Goal: Navigation & Orientation: Find specific page/section

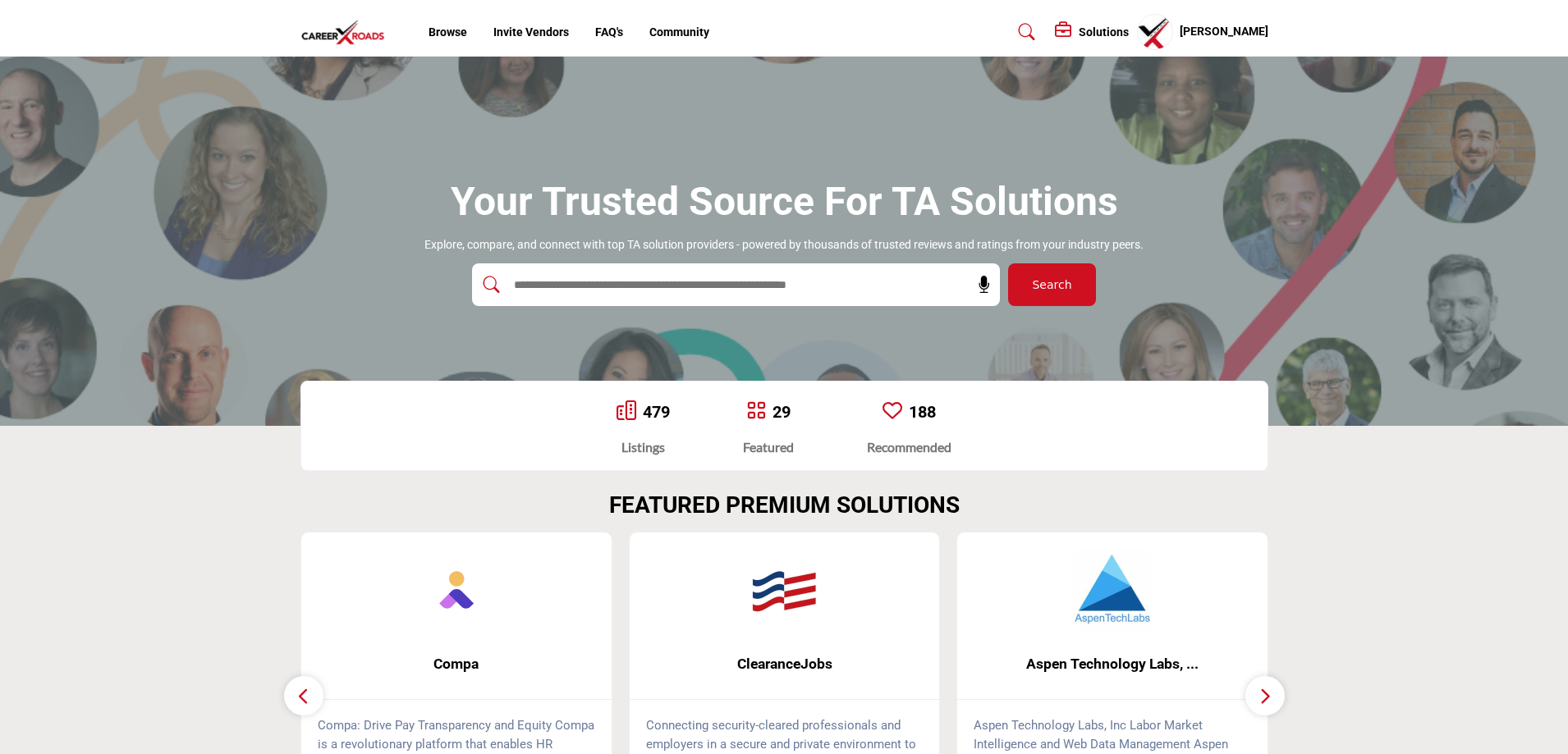
click at [1058, 281] on span "Search" at bounding box center [1052, 285] width 39 height 18
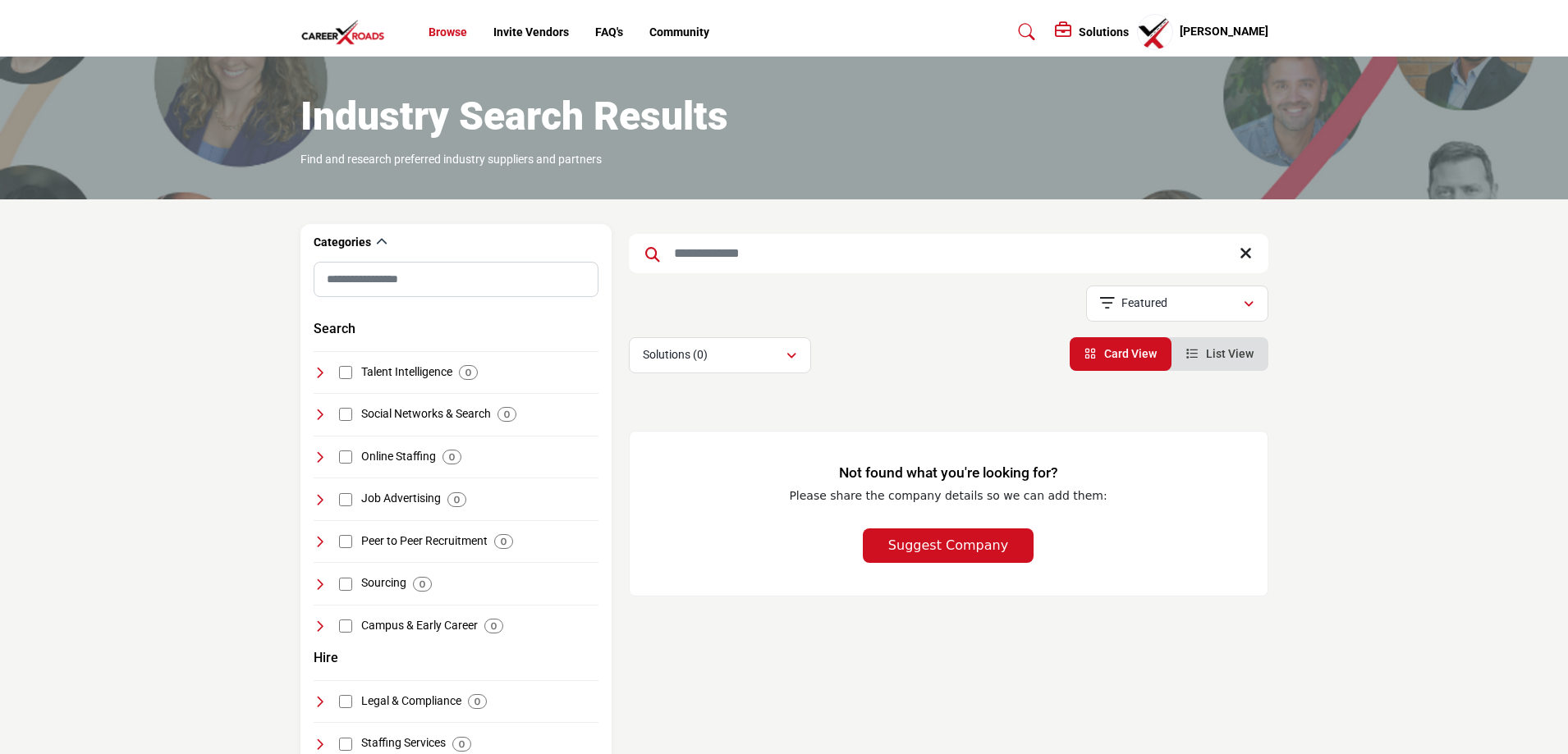
click at [435, 31] on link "Browse" at bounding box center [448, 32] width 39 height 13
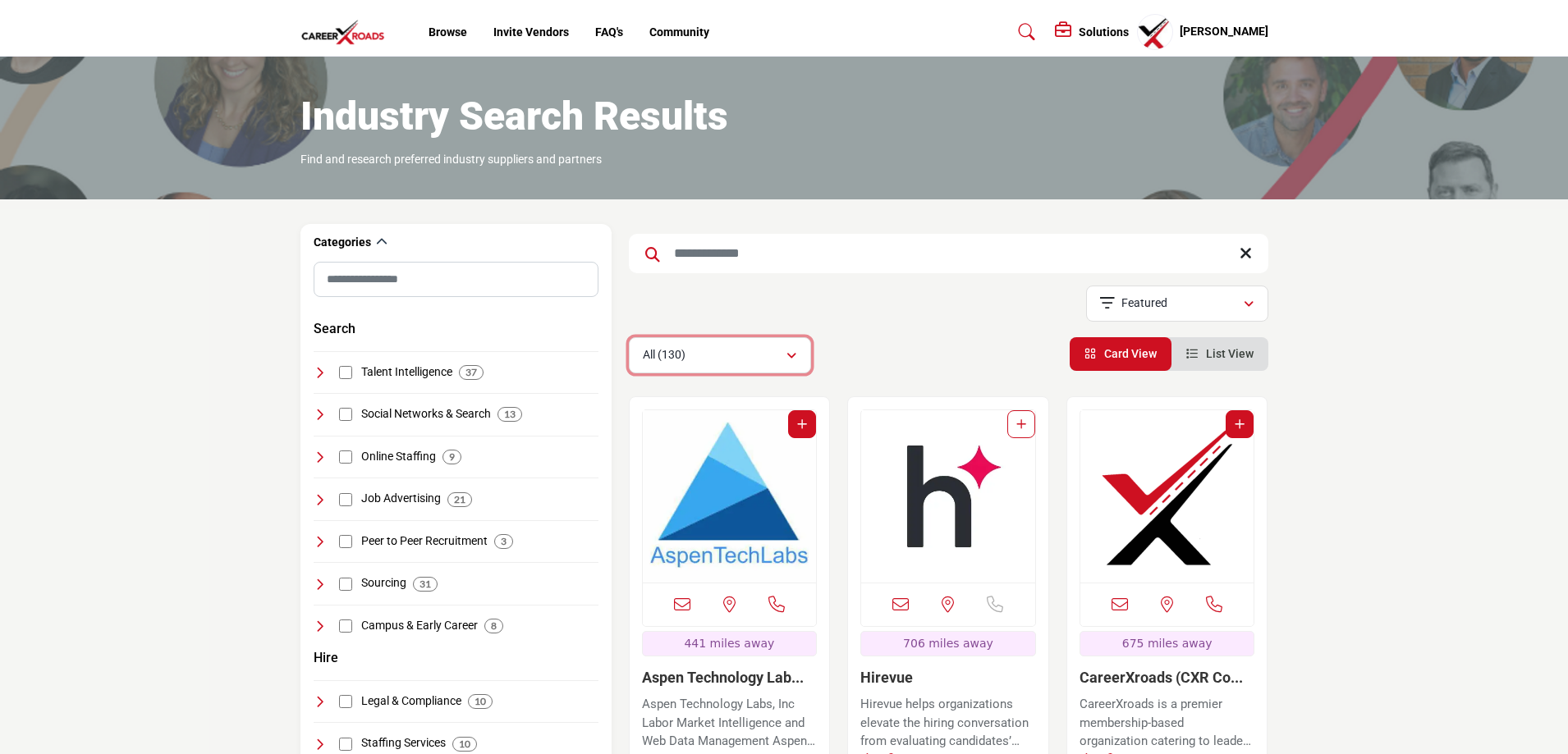
click at [789, 358] on icon "button" at bounding box center [791, 356] width 10 height 11
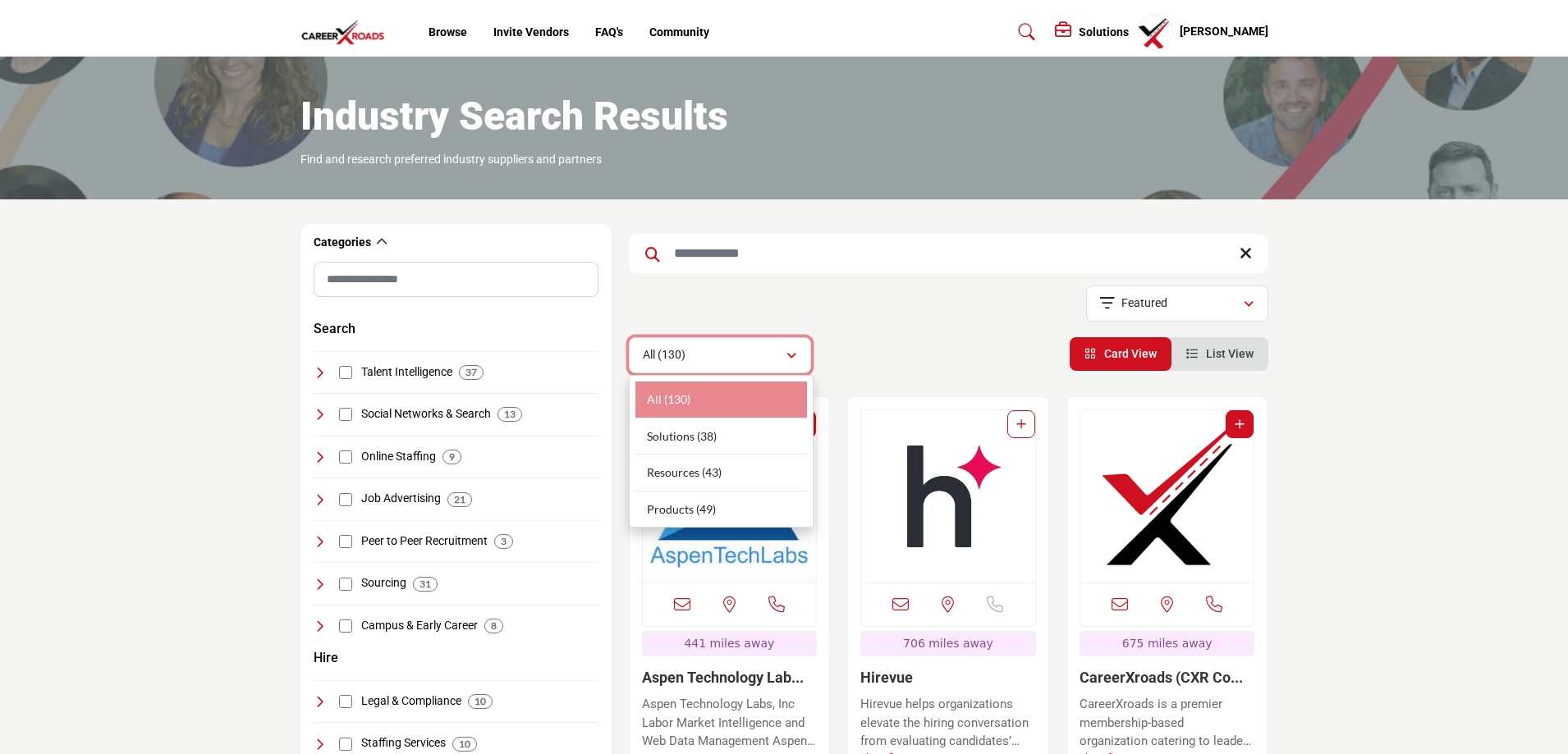
click at [789, 358] on icon "button" at bounding box center [791, 356] width 10 height 11
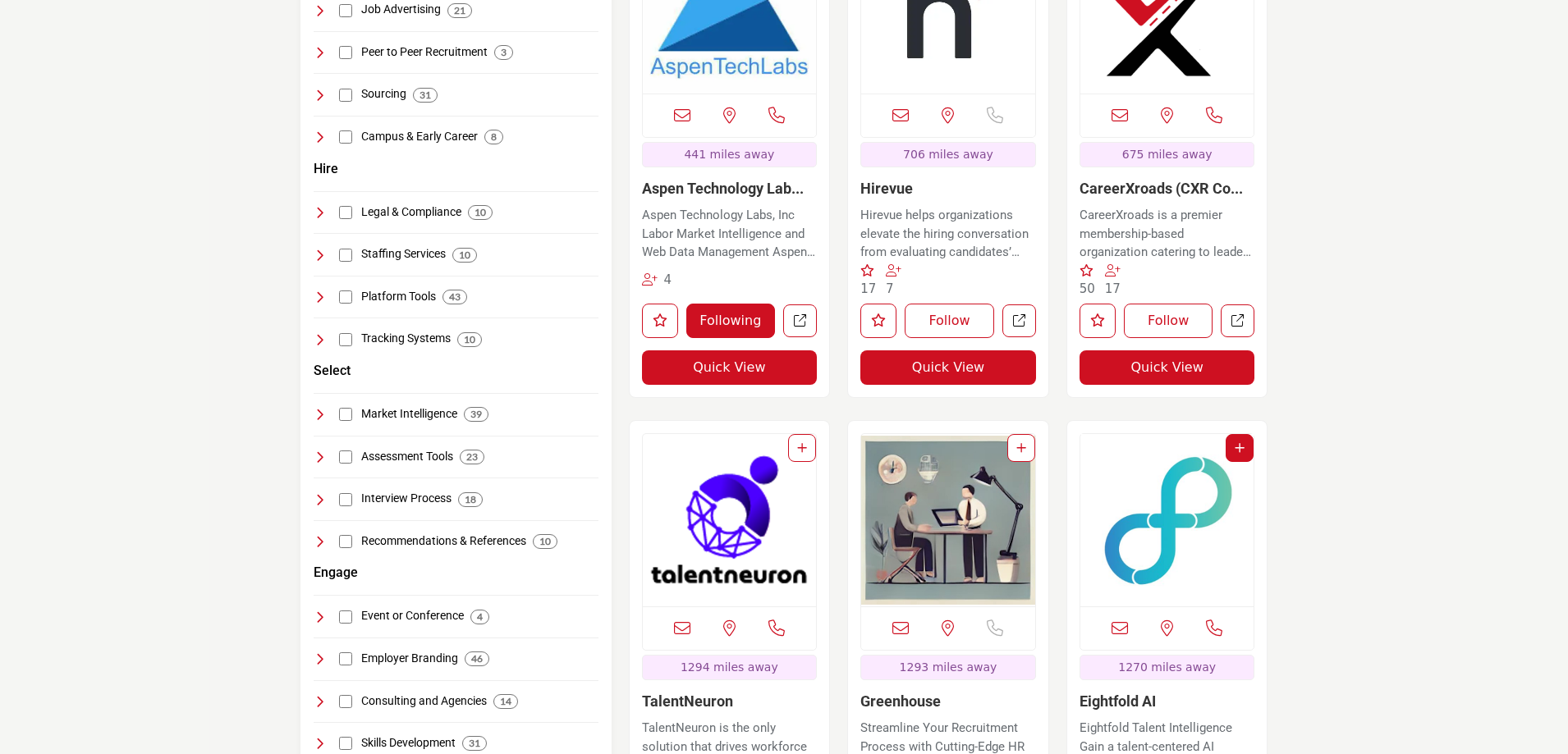
scroll to position [492, 0]
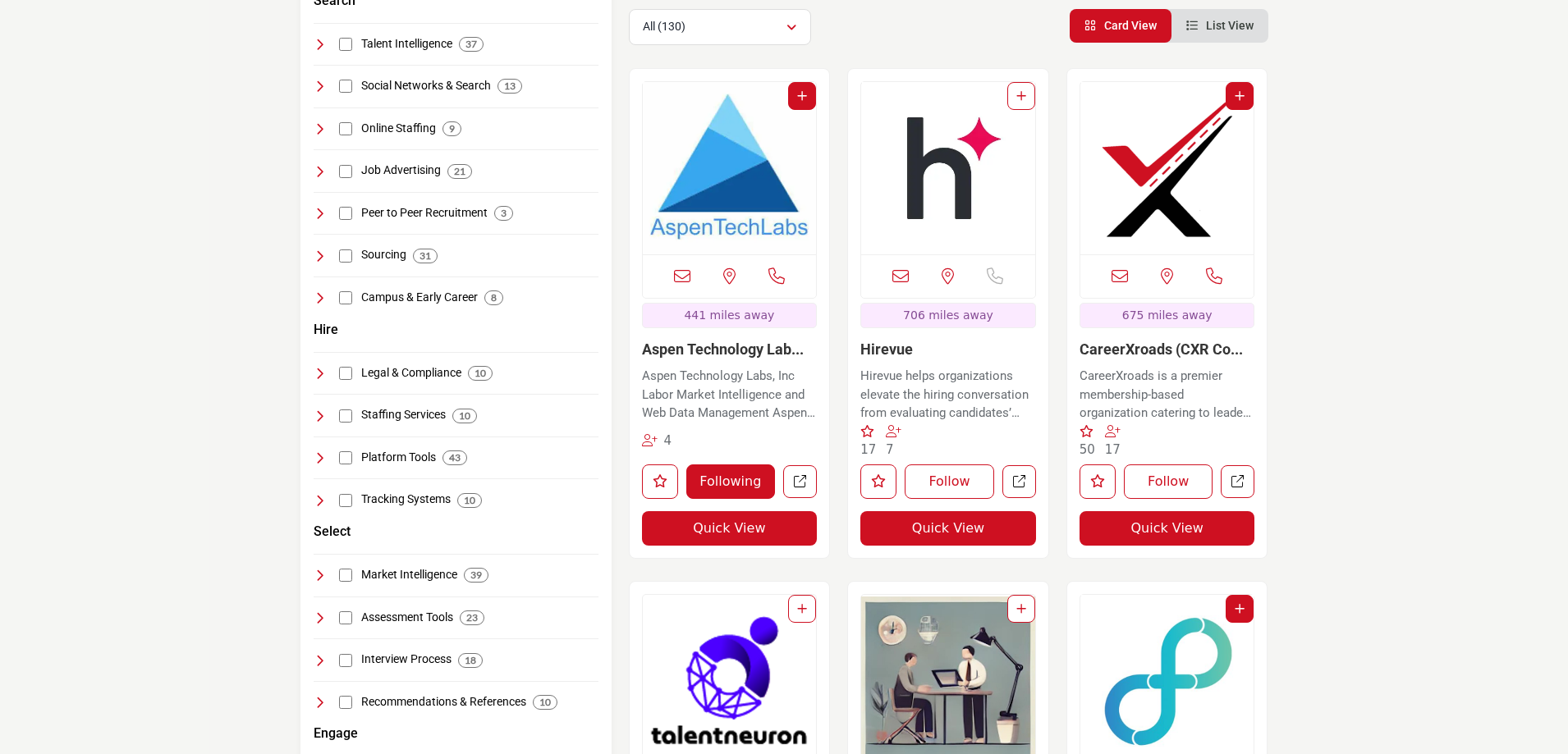
scroll to position [0, 0]
